Goal: Task Accomplishment & Management: Manage account settings

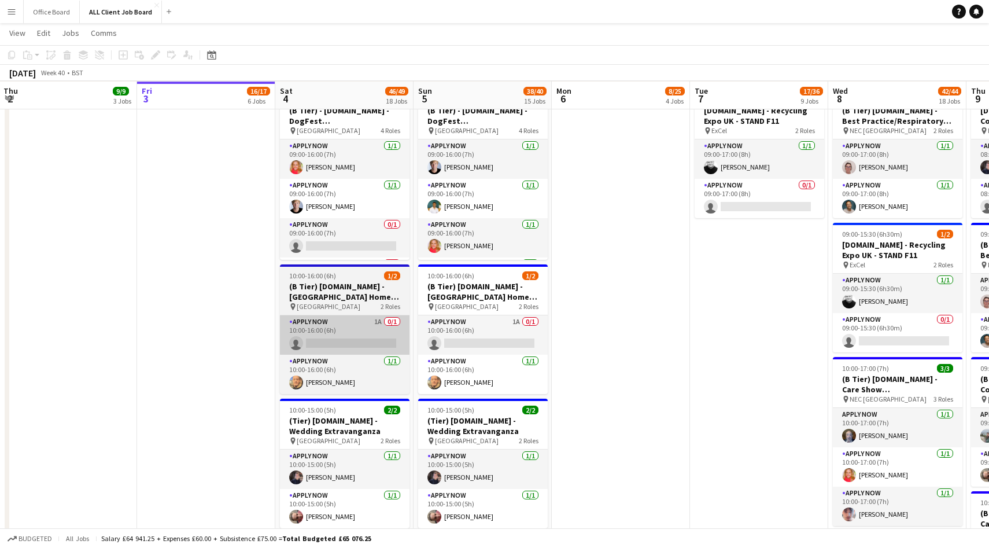
scroll to position [3006, 0]
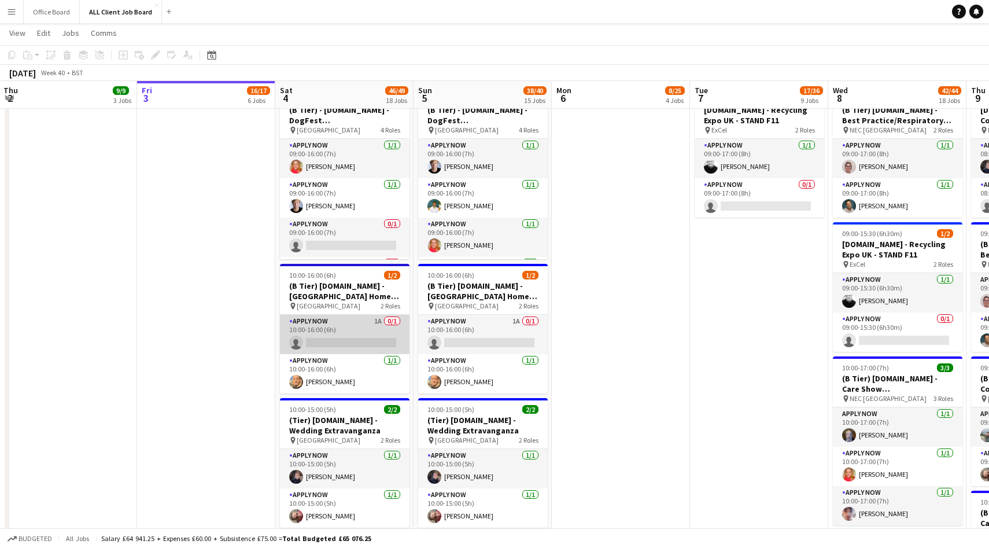
click at [368, 327] on app-card-role "APPLY NOW 1A 0/1 10:00-16:00 (6h) single-neutral-actions" at bounding box center [345, 334] width 130 height 39
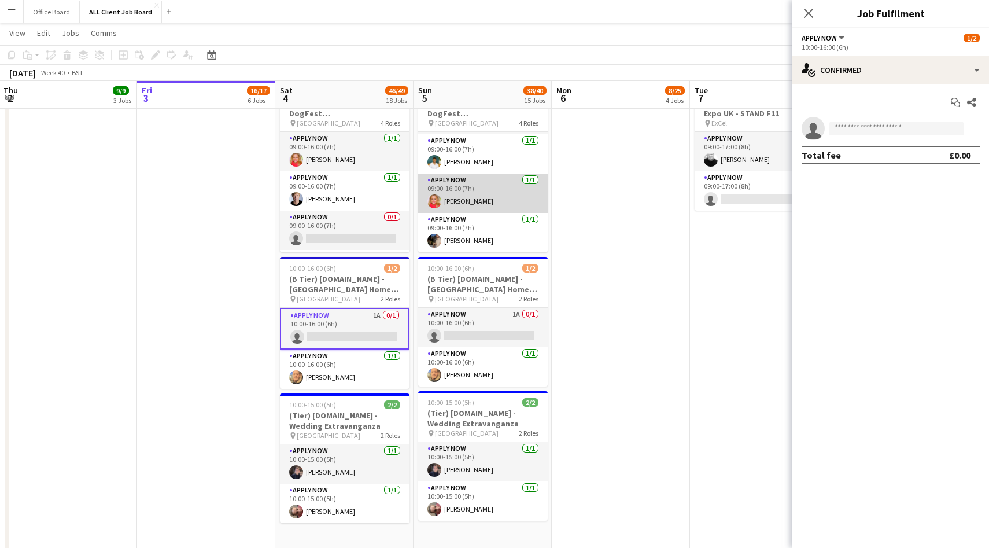
scroll to position [0, 0]
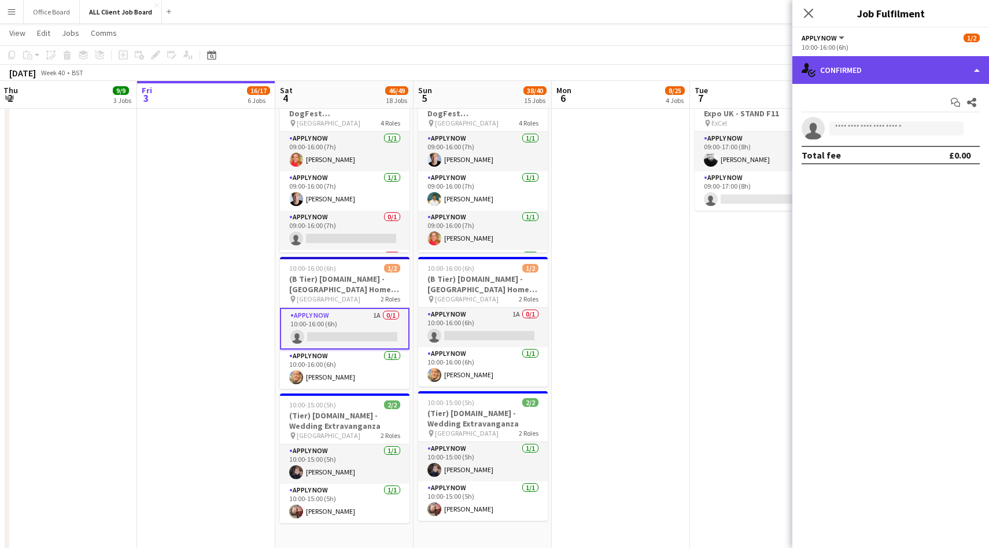
click at [898, 78] on div "single-neutral-actions-check-2 Confirmed" at bounding box center [890, 70] width 197 height 28
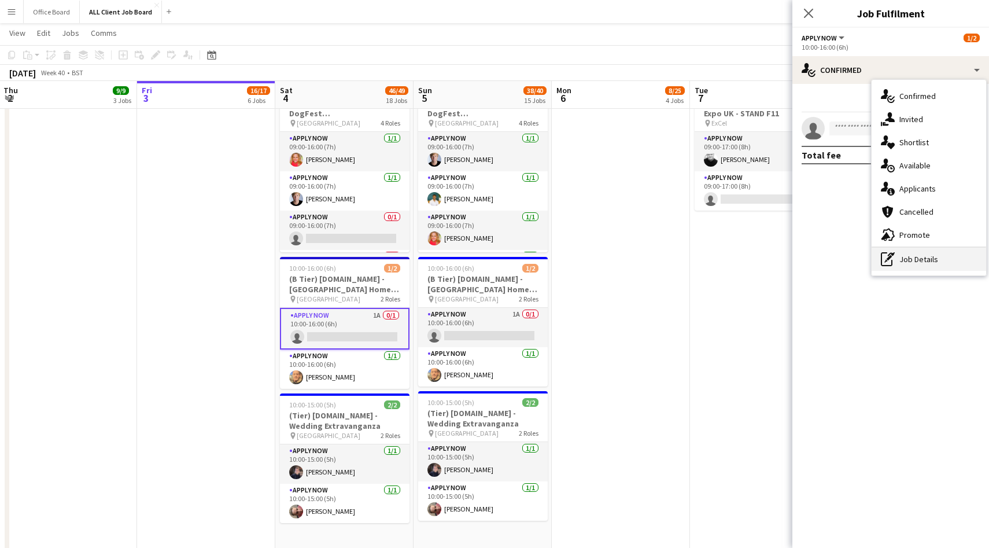
click at [913, 260] on div "pen-write Job Details" at bounding box center [929, 259] width 115 height 23
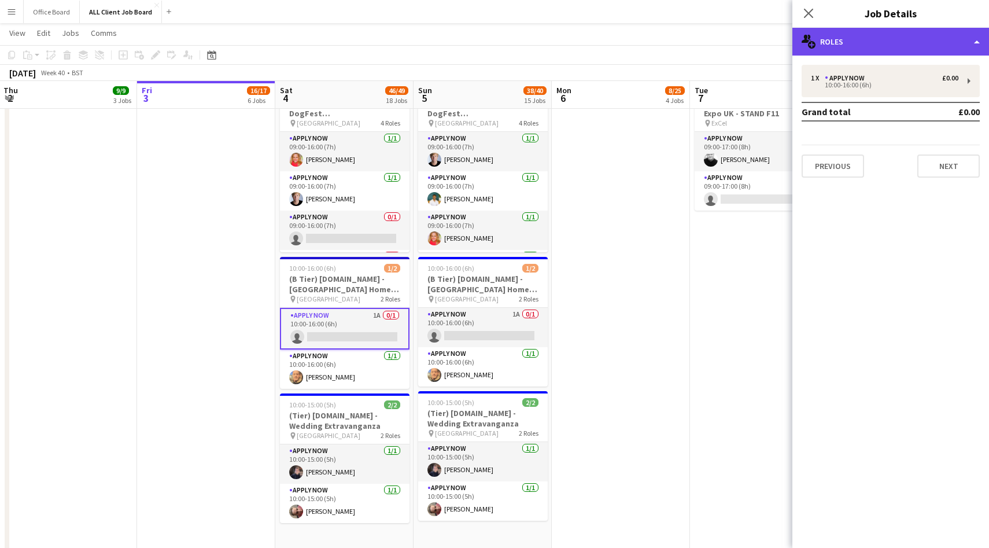
click at [869, 52] on div "multiple-users-add Roles" at bounding box center [890, 42] width 197 height 28
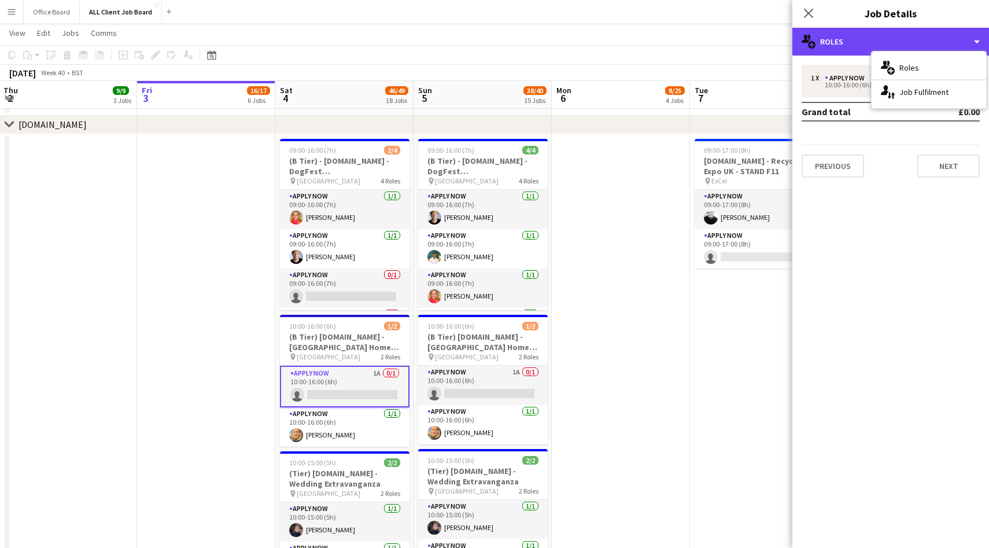
scroll to position [2958, 0]
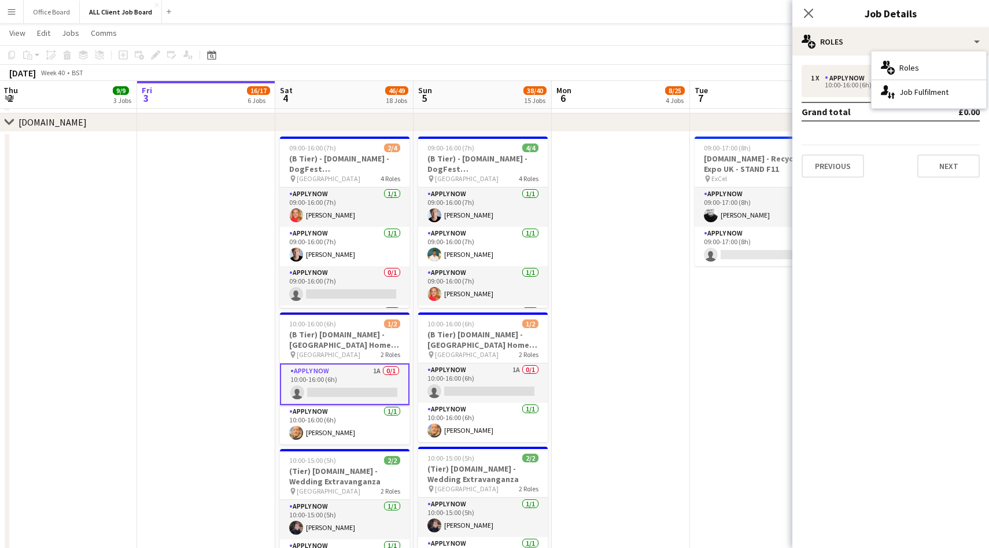
click at [825, 26] on div "Close pop-in Job Details" at bounding box center [890, 14] width 197 height 28
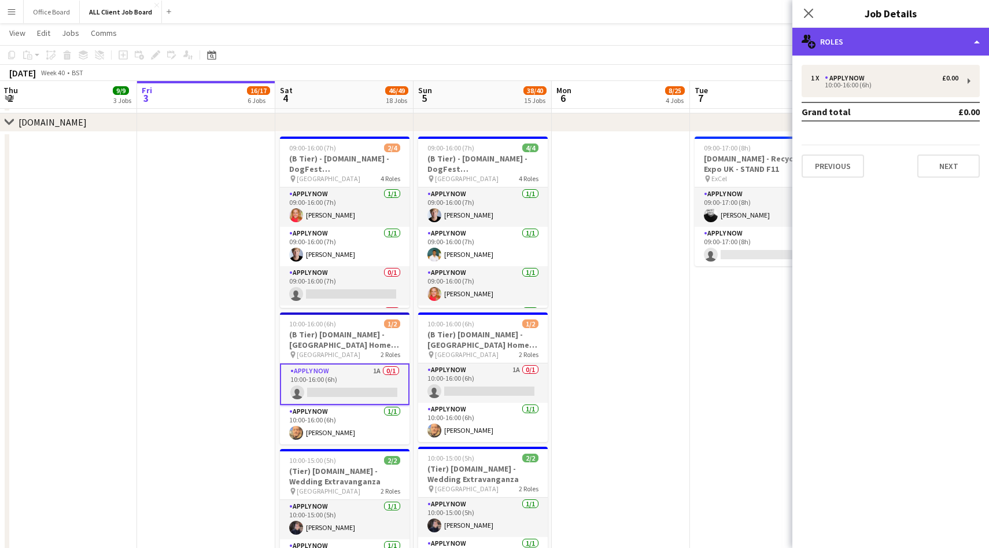
click at [840, 51] on div "multiple-users-add Roles" at bounding box center [890, 42] width 197 height 28
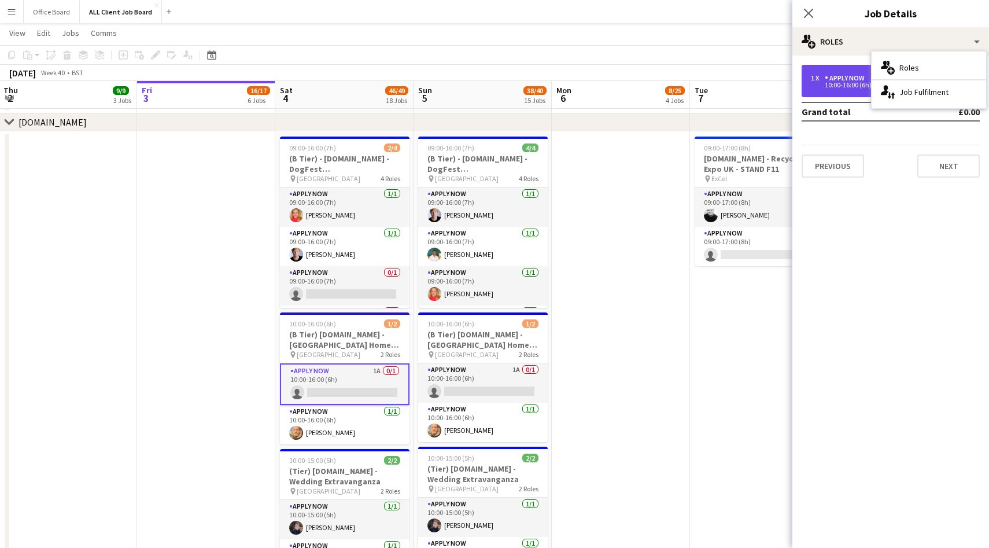
click at [819, 69] on div "1 x APPLY NOW £0.00 10:00-16:00 (6h)" at bounding box center [891, 81] width 178 height 32
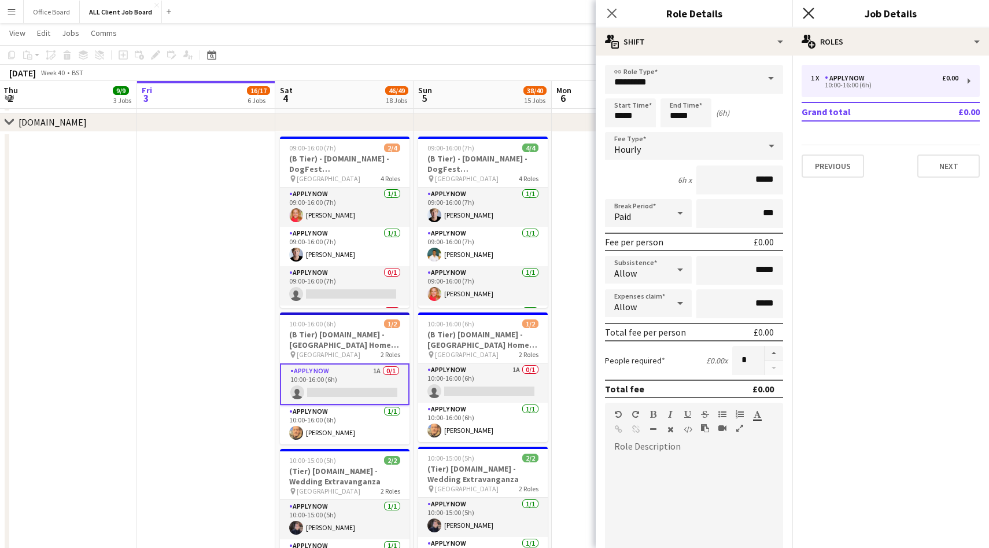
click at [809, 10] on icon "Close pop-in" at bounding box center [808, 13] width 11 height 11
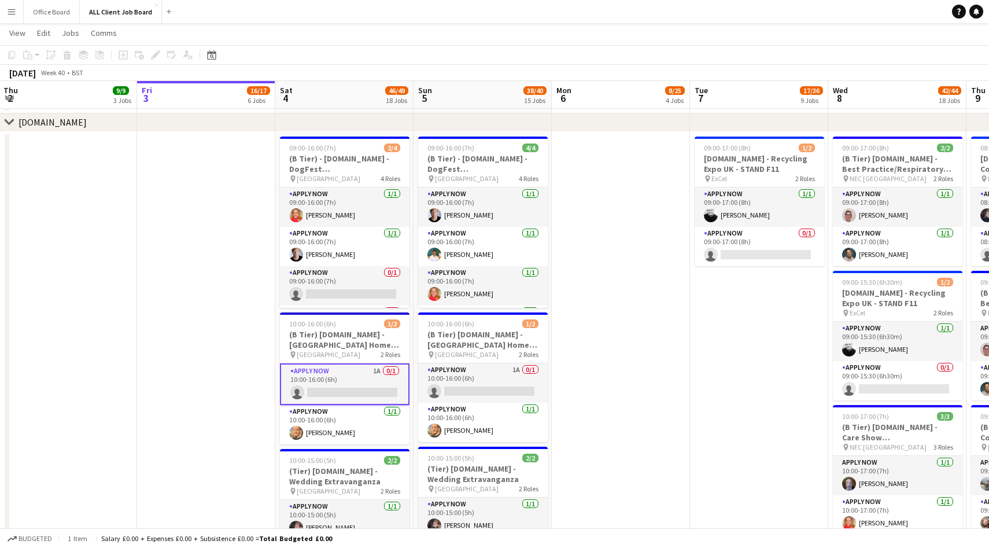
click at [345, 371] on app-card-role "APPLY NOW 1A 0/1 10:00-16:00 (6h) single-neutral-actions" at bounding box center [345, 384] width 130 height 42
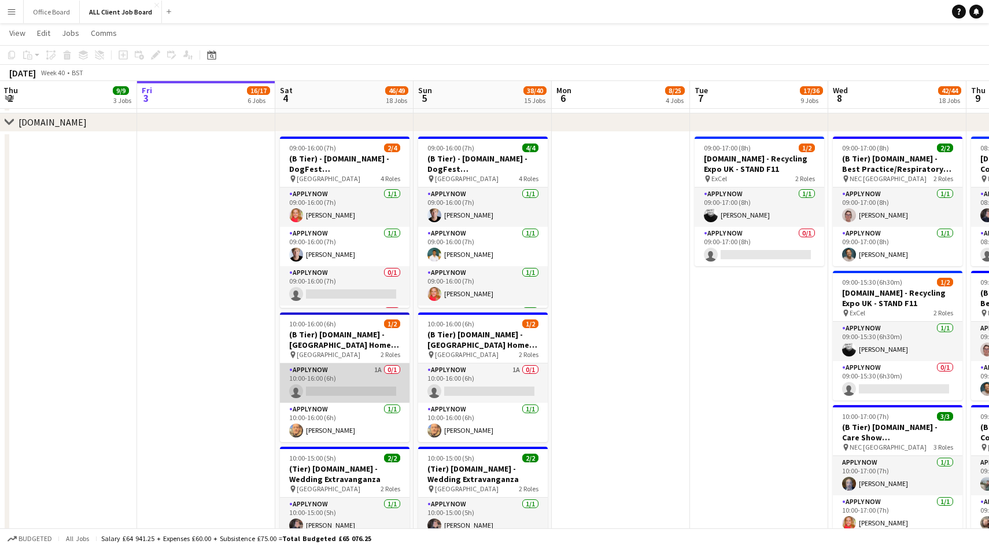
click at [345, 371] on app-card-role "APPLY NOW 1A 0/1 10:00-16:00 (6h) single-neutral-actions" at bounding box center [345, 382] width 130 height 39
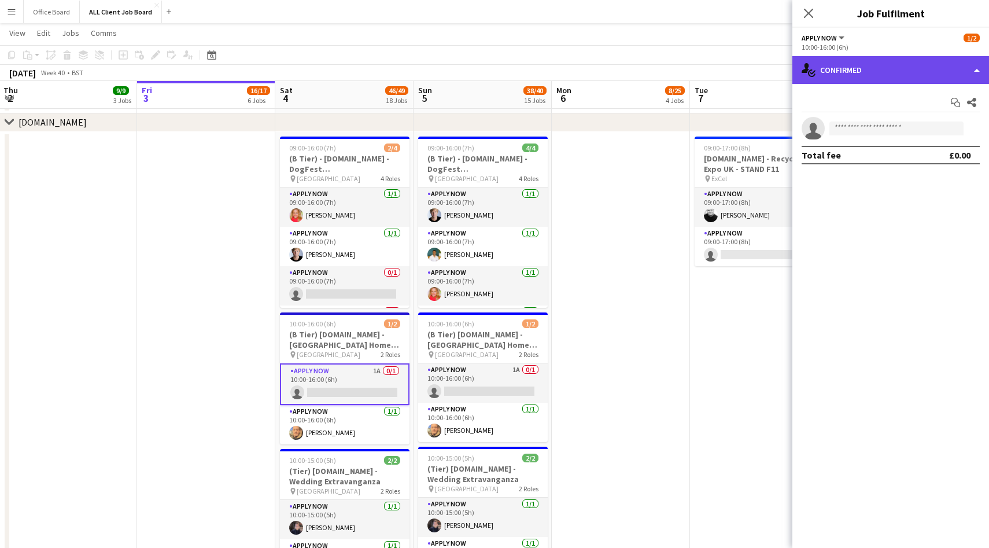
click at [899, 79] on div "single-neutral-actions-check-2 Confirmed" at bounding box center [890, 70] width 197 height 28
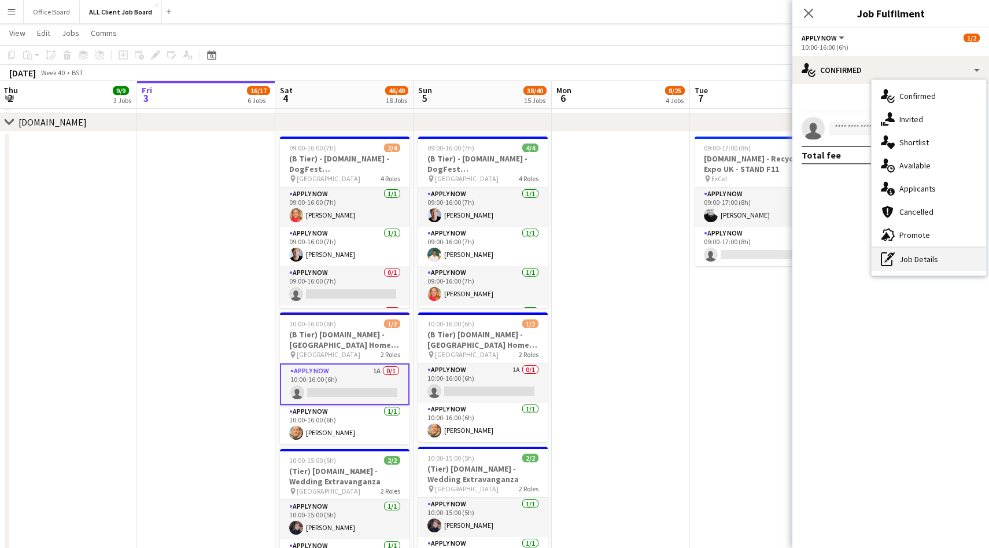
click at [909, 252] on div "pen-write Job Details" at bounding box center [929, 259] width 115 height 23
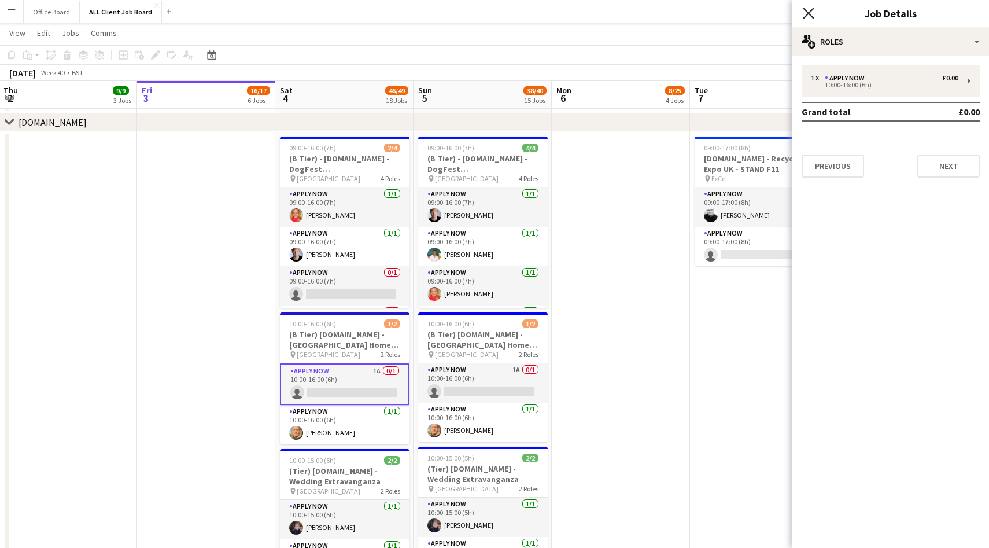
click at [806, 10] on icon "Close pop-in" at bounding box center [808, 13] width 11 height 11
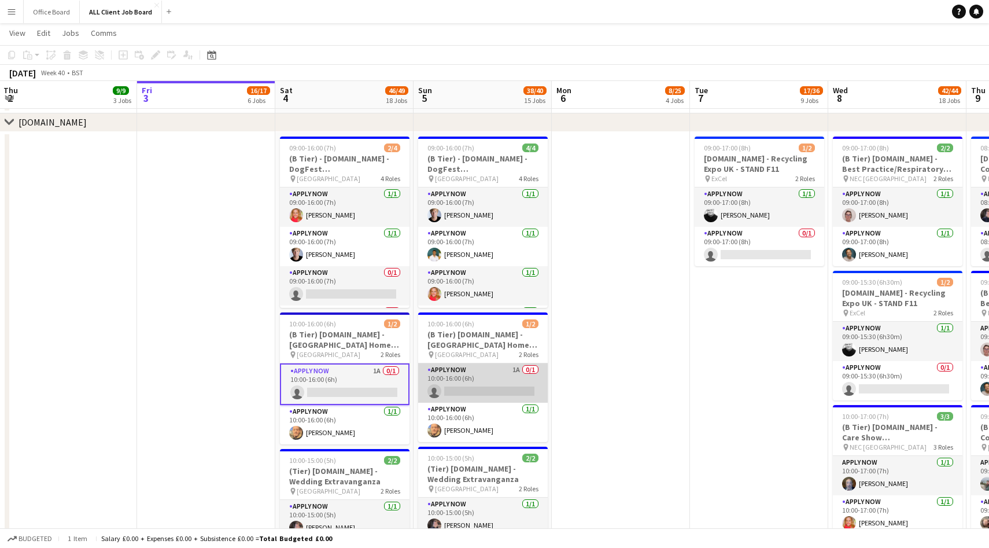
click at [489, 395] on app-card-role "APPLY NOW 1A 0/1 10:00-16:00 (6h) single-neutral-actions" at bounding box center [483, 382] width 130 height 39
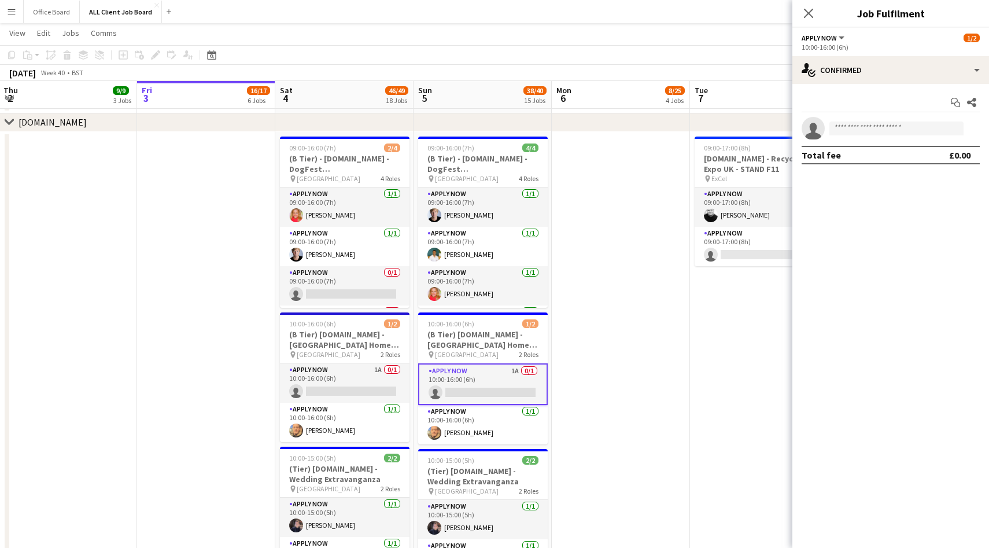
click at [903, 86] on div "Start chat Share single-neutral-actions Total fee £0.00" at bounding box center [890, 129] width 197 height 90
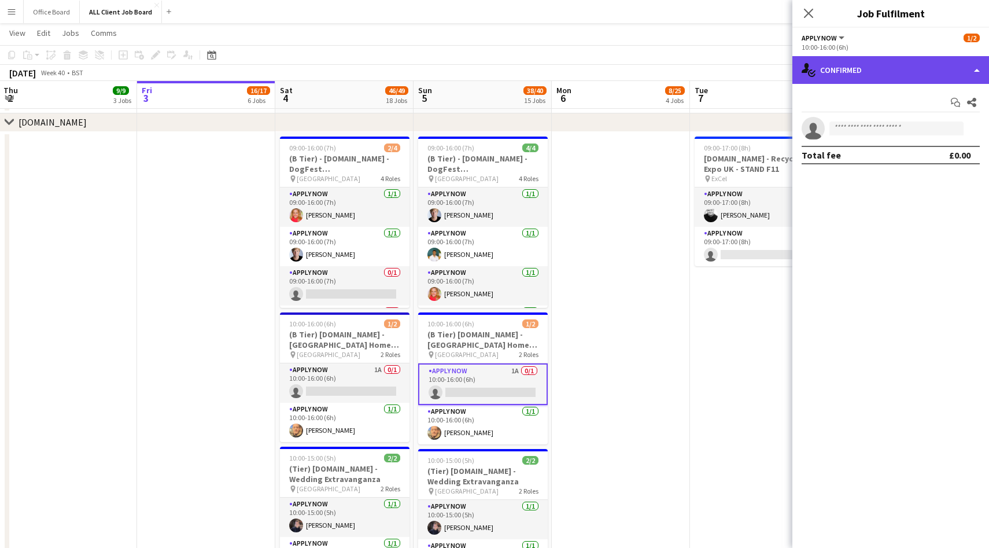
click at [896, 77] on div "single-neutral-actions-check-2 Confirmed" at bounding box center [890, 70] width 197 height 28
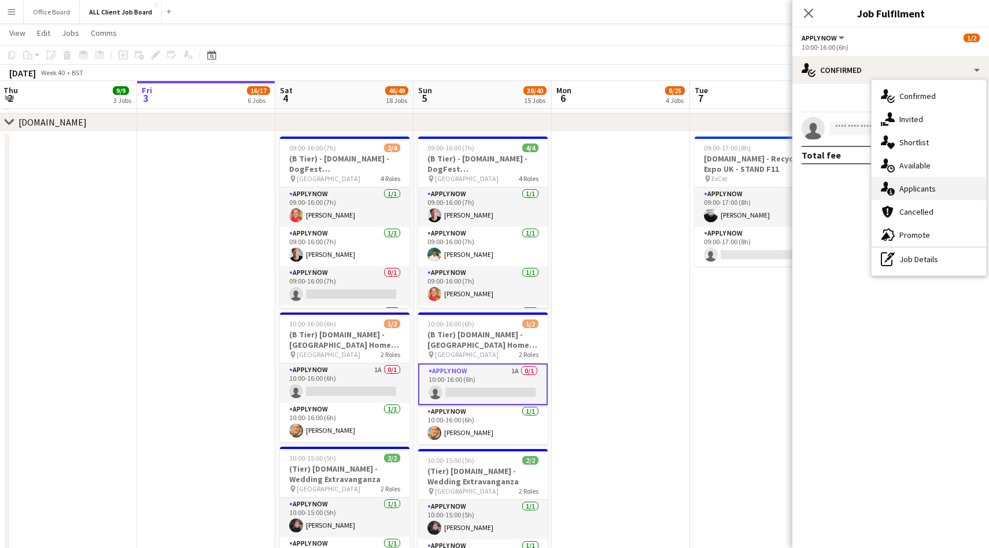
click at [935, 195] on div "single-neutral-actions-information Applicants" at bounding box center [929, 188] width 115 height 23
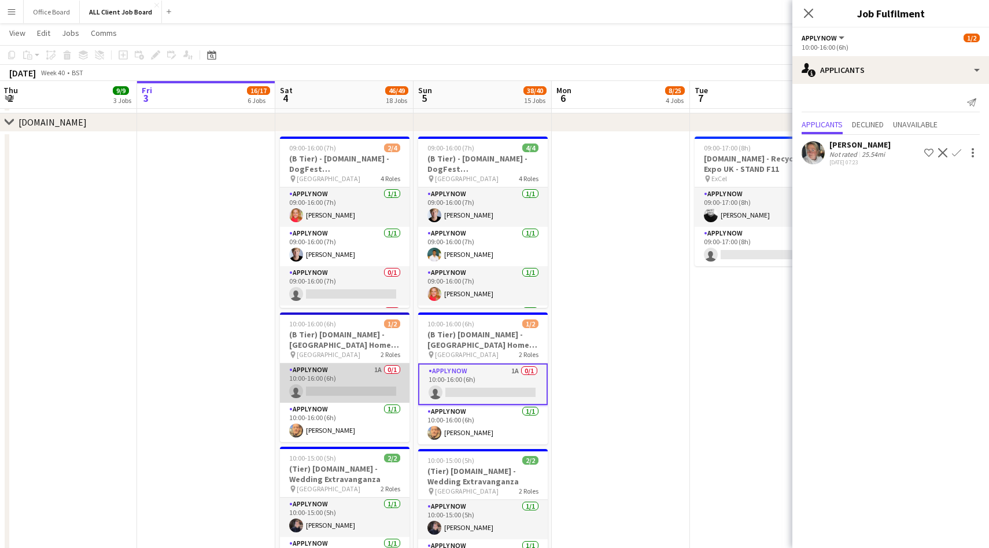
click at [354, 386] on app-card-role "APPLY NOW 1A 0/1 10:00-16:00 (6h) single-neutral-actions" at bounding box center [345, 382] width 130 height 39
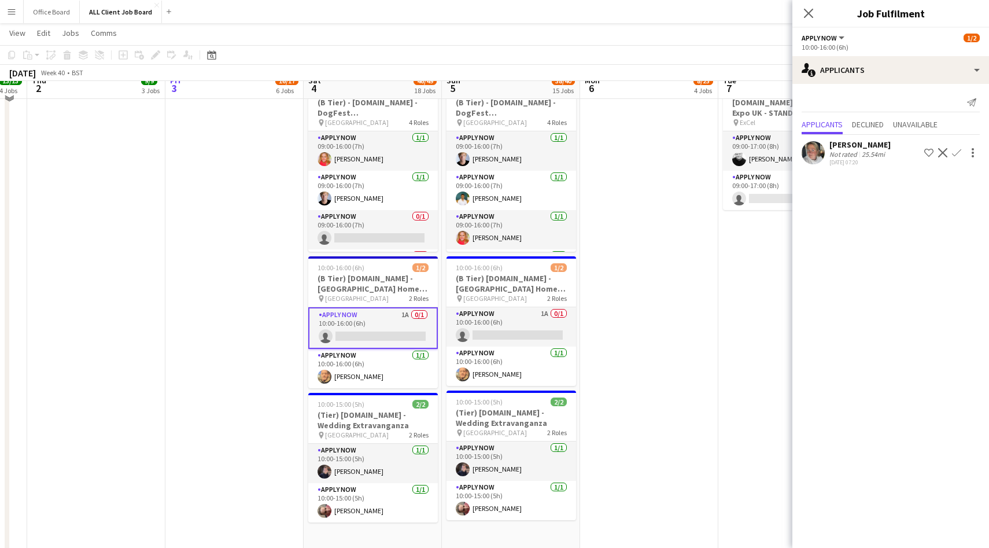
scroll to position [3159, 0]
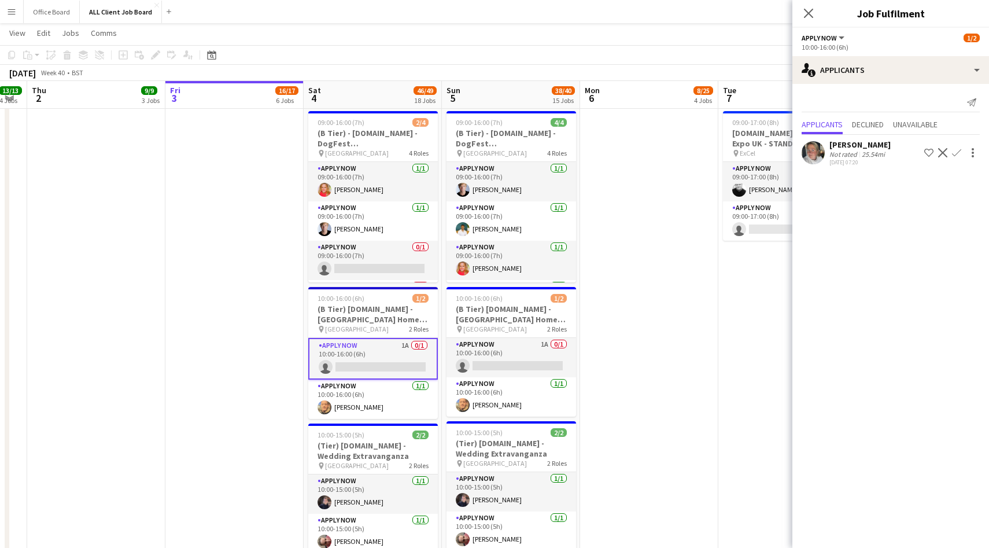
click at [817, 151] on app-user-avatar at bounding box center [813, 152] width 23 height 23
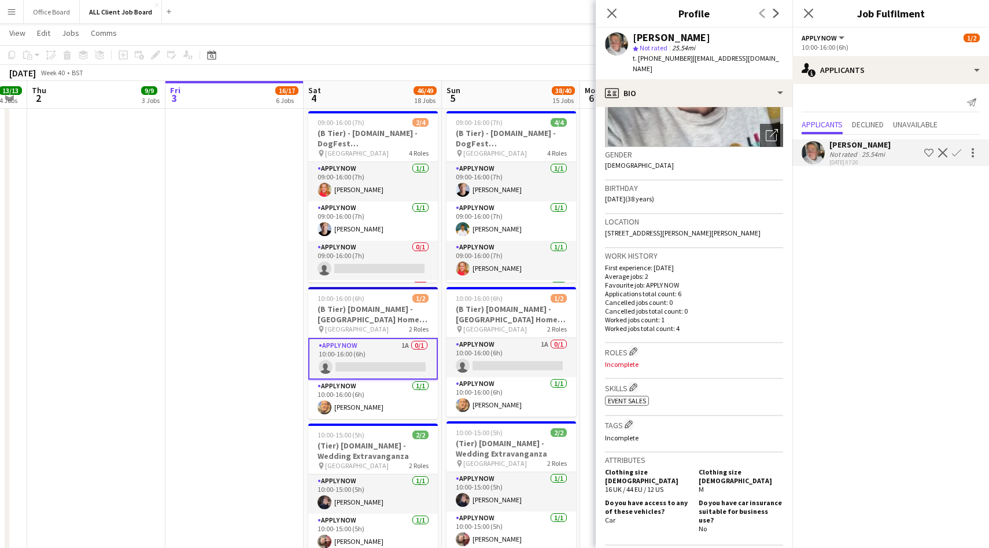
scroll to position [0, 0]
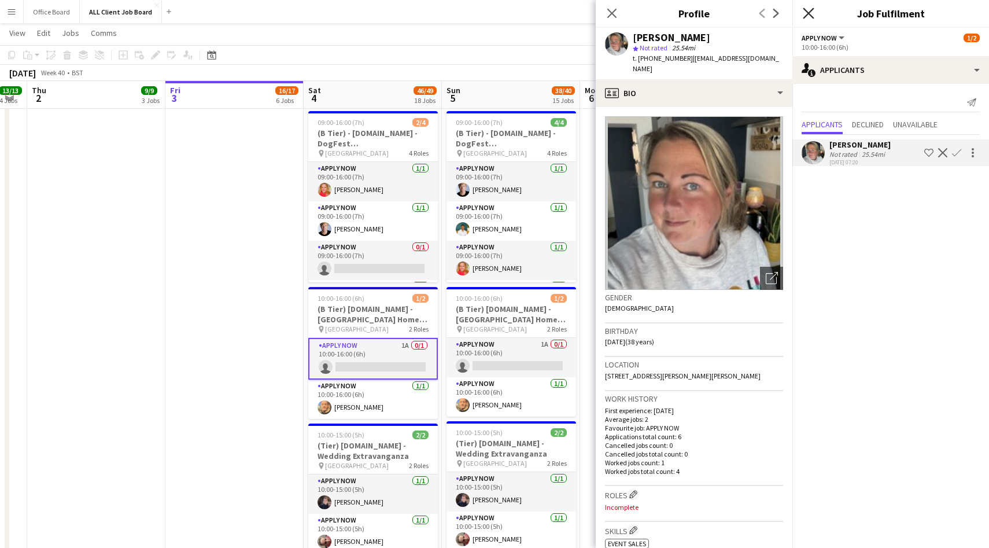
click at [809, 16] on icon "Close pop-in" at bounding box center [808, 13] width 11 height 11
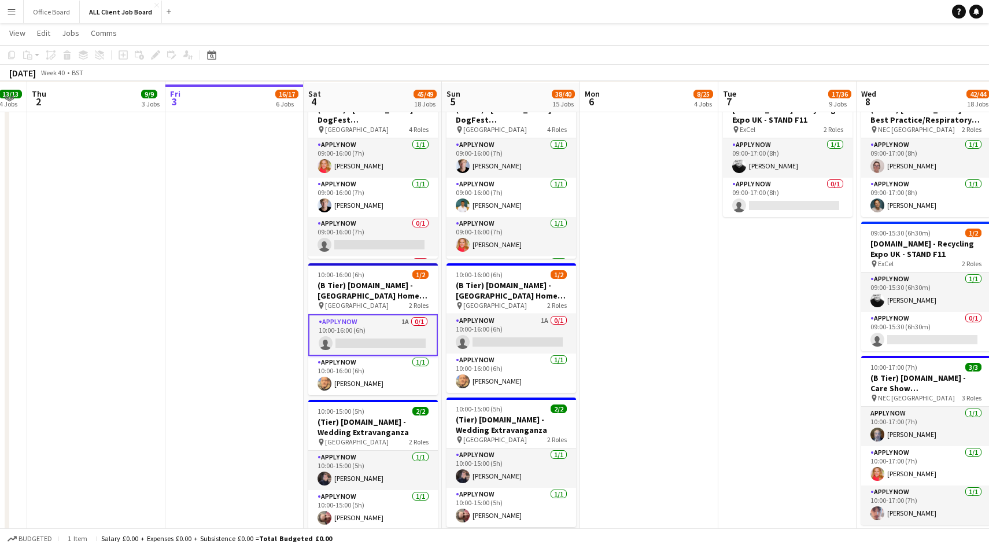
scroll to position [3182, 0]
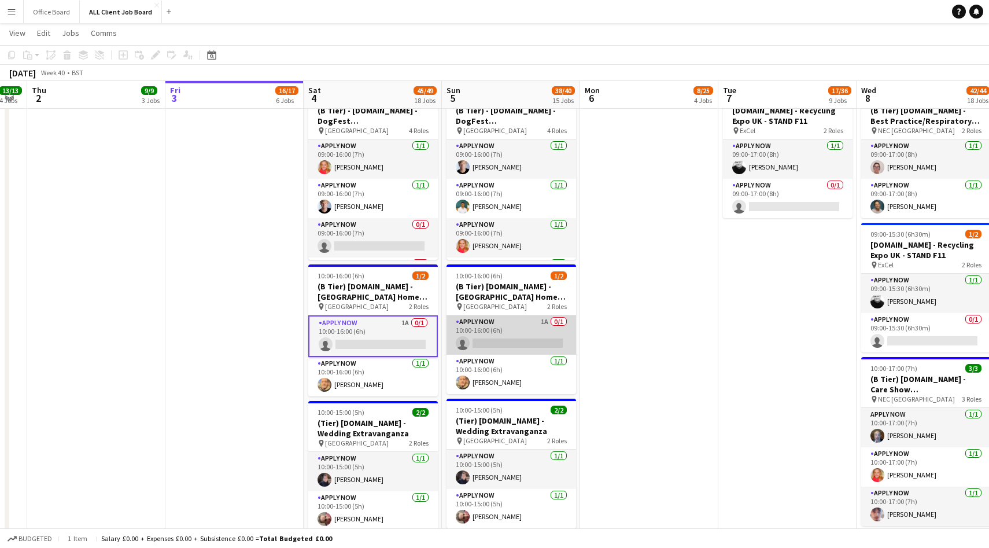
click at [495, 339] on app-card-role "APPLY NOW 1A 0/1 10:00-16:00 (6h) single-neutral-actions" at bounding box center [511, 334] width 130 height 39
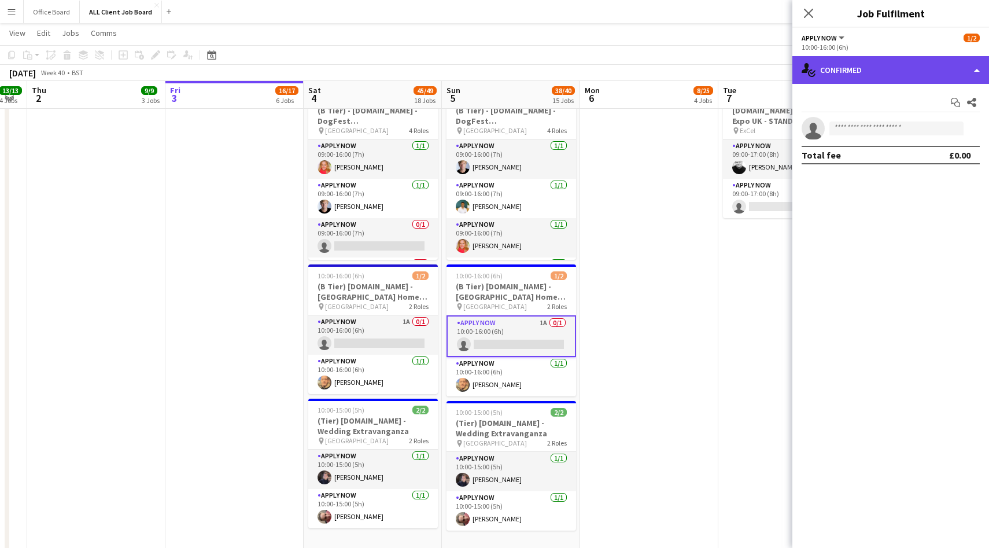
click at [859, 80] on div "single-neutral-actions-check-2 Confirmed" at bounding box center [890, 70] width 197 height 28
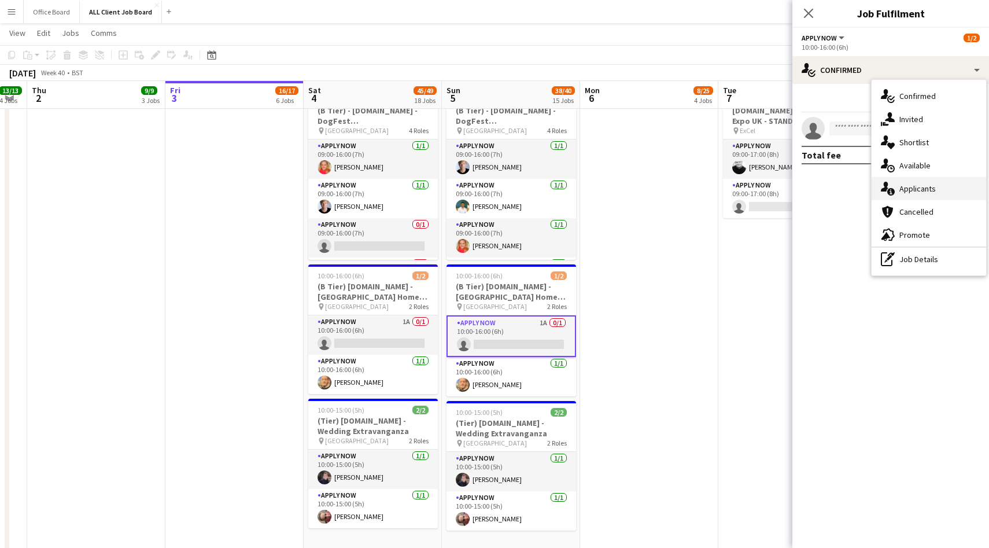
click at [913, 187] on span "Applicants" at bounding box center [917, 188] width 36 height 10
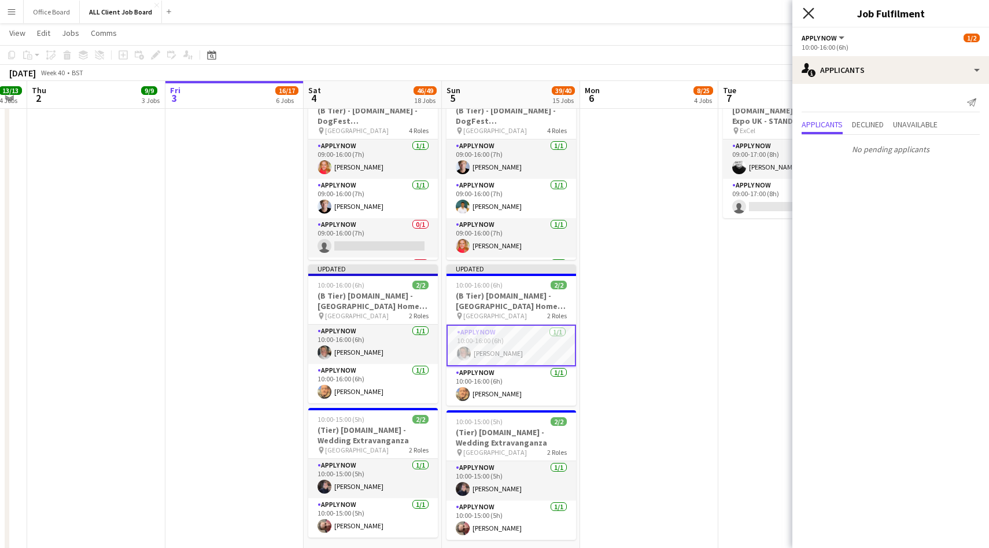
click at [805, 10] on icon at bounding box center [808, 13] width 11 height 11
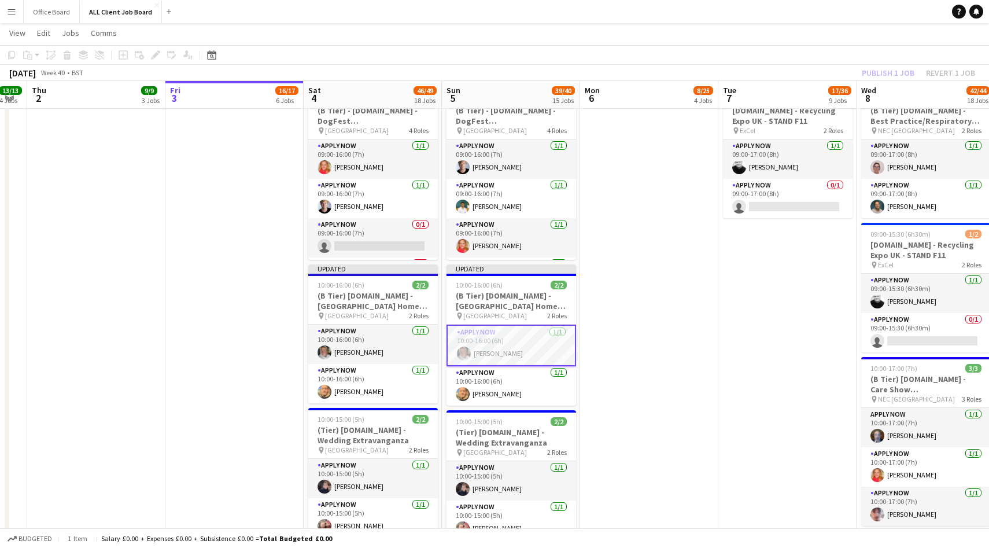
click at [887, 70] on div "Publish 1 job Revert 1 job" at bounding box center [918, 72] width 141 height 15
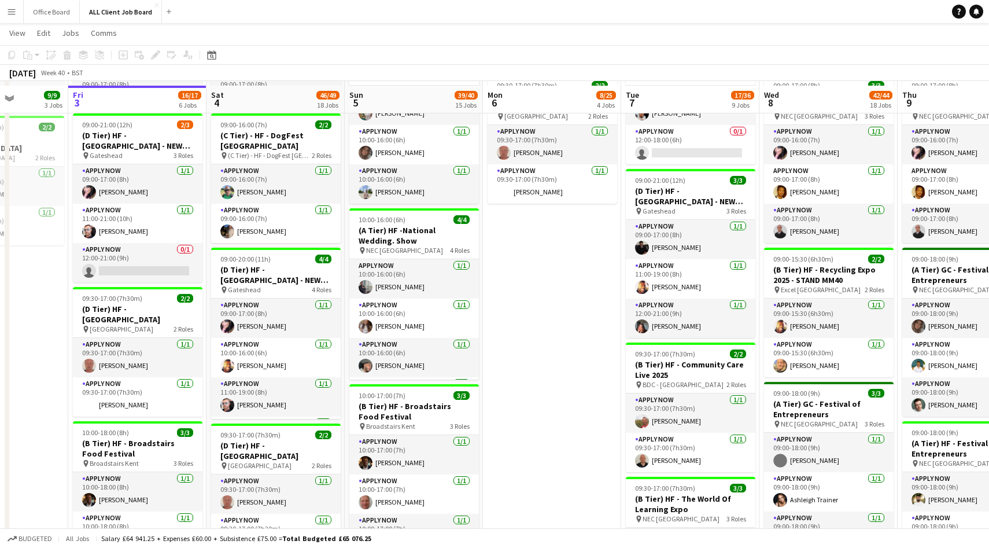
scroll to position [549, 0]
